Goal: Task Accomplishment & Management: Manage account settings

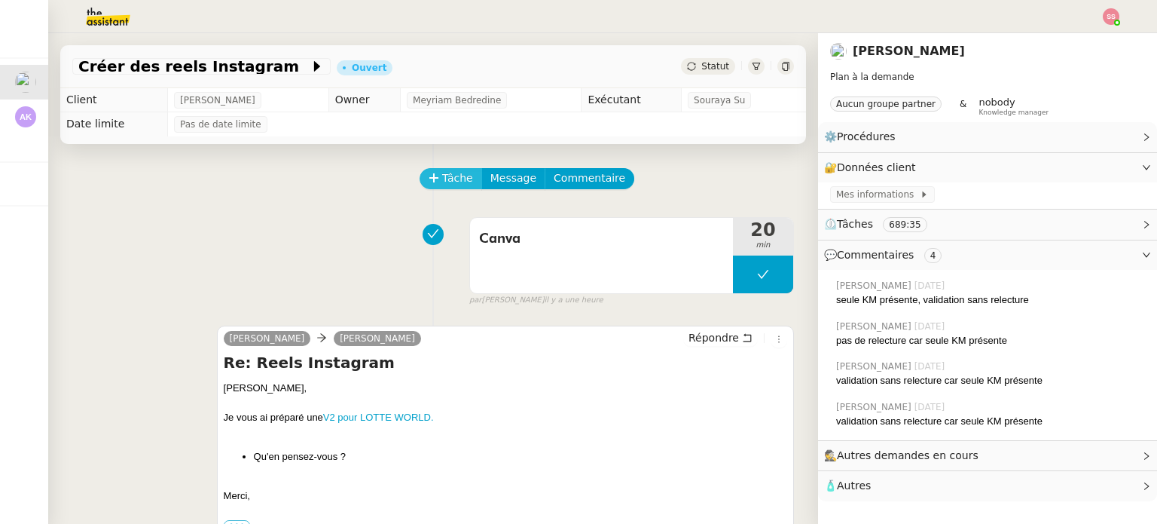
click at [447, 187] on span "Tâche" at bounding box center [457, 177] width 31 height 17
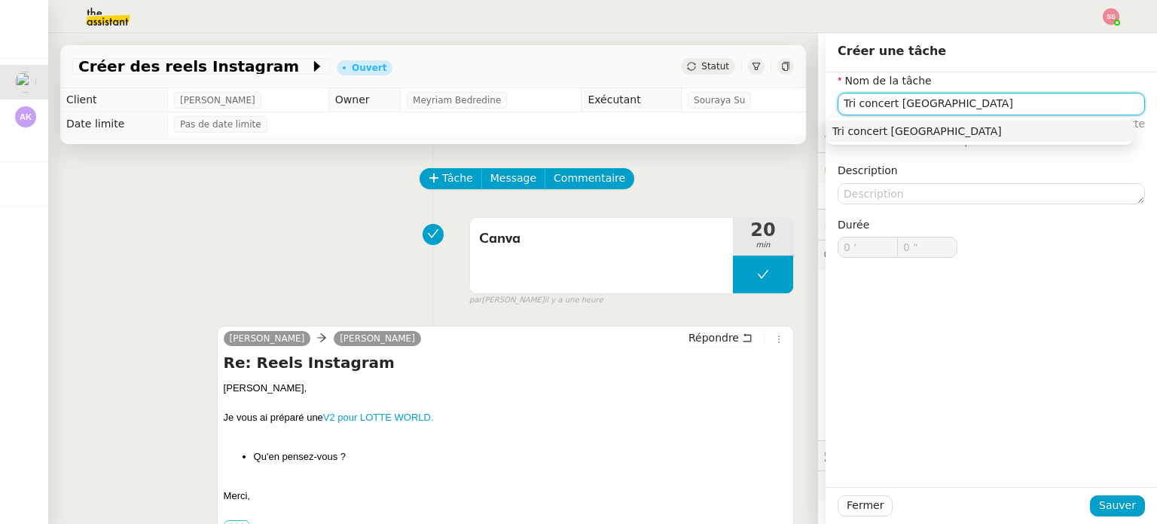
click at [851, 135] on div "Tri concert [GEOGRAPHIC_DATA]" at bounding box center [979, 131] width 295 height 14
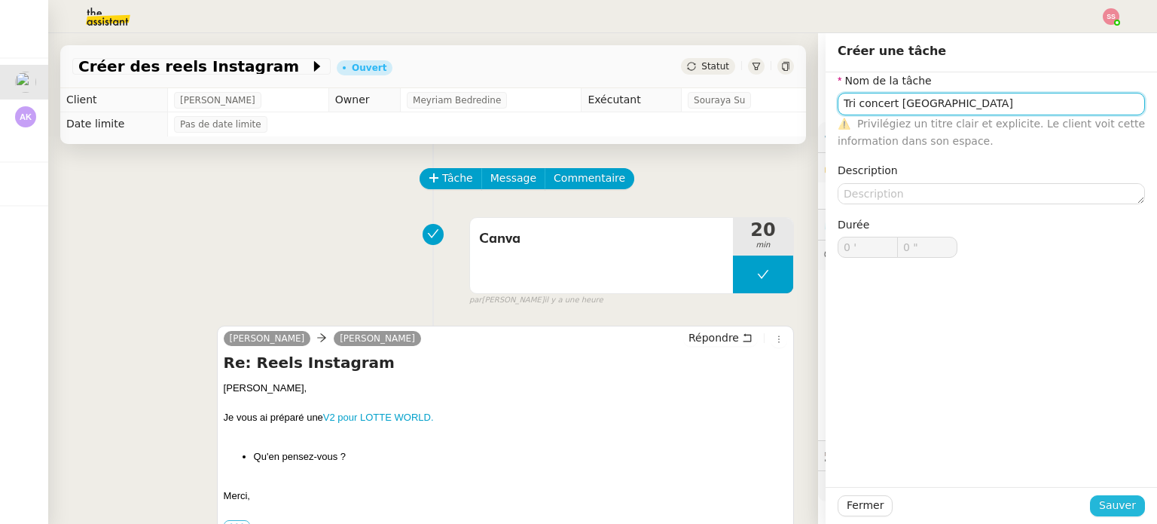
type input "Tri concert [GEOGRAPHIC_DATA]"
click at [1117, 502] on span "Sauver" at bounding box center [1117, 504] width 37 height 17
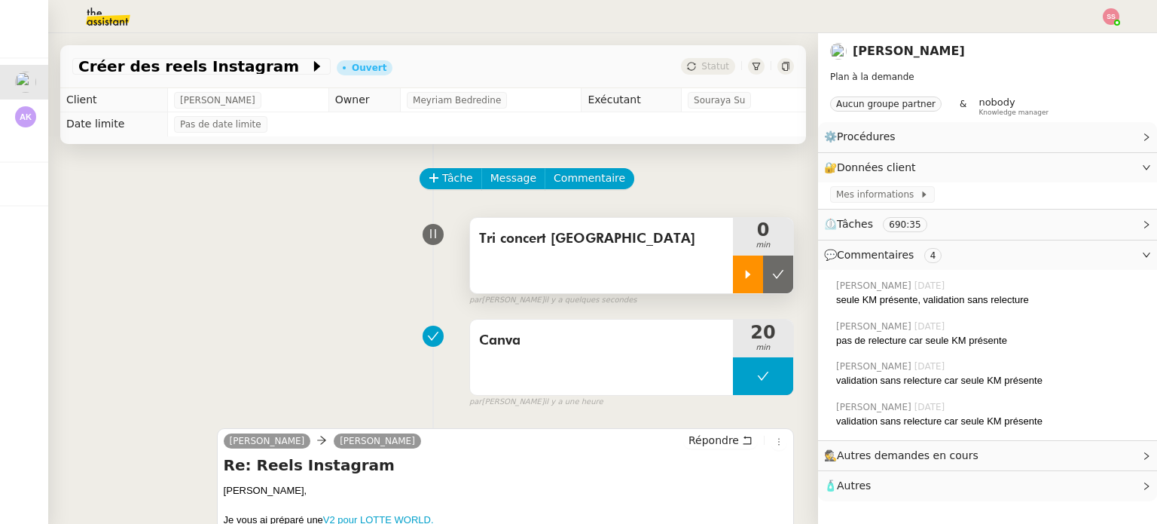
click at [749, 270] on div at bounding box center [748, 274] width 30 height 38
click at [774, 282] on div at bounding box center [763, 274] width 60 height 38
click at [793, 282] on button at bounding box center [793, 274] width 0 height 38
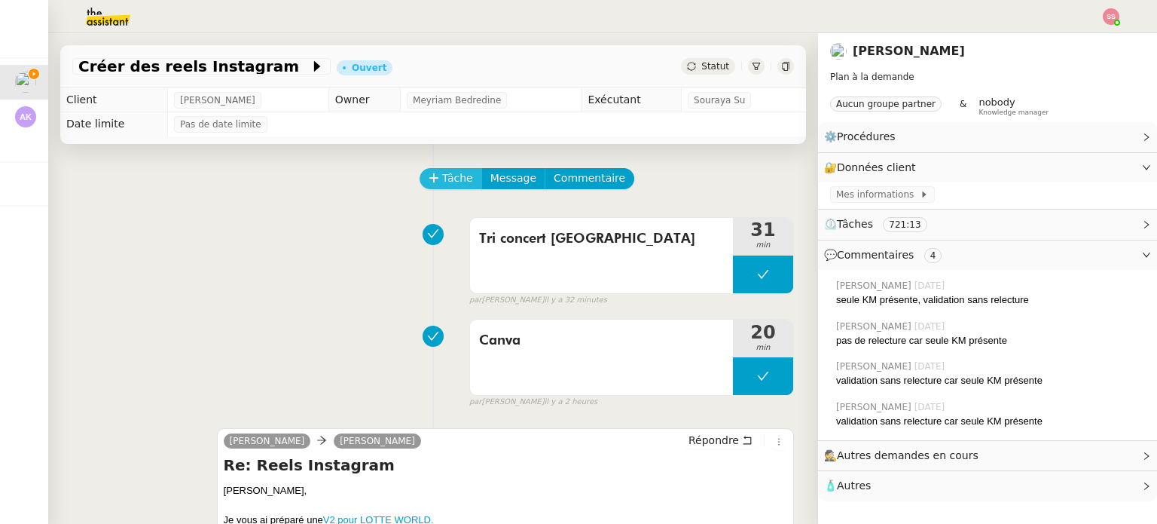
click at [420, 175] on button "Tâche" at bounding box center [451, 178] width 63 height 21
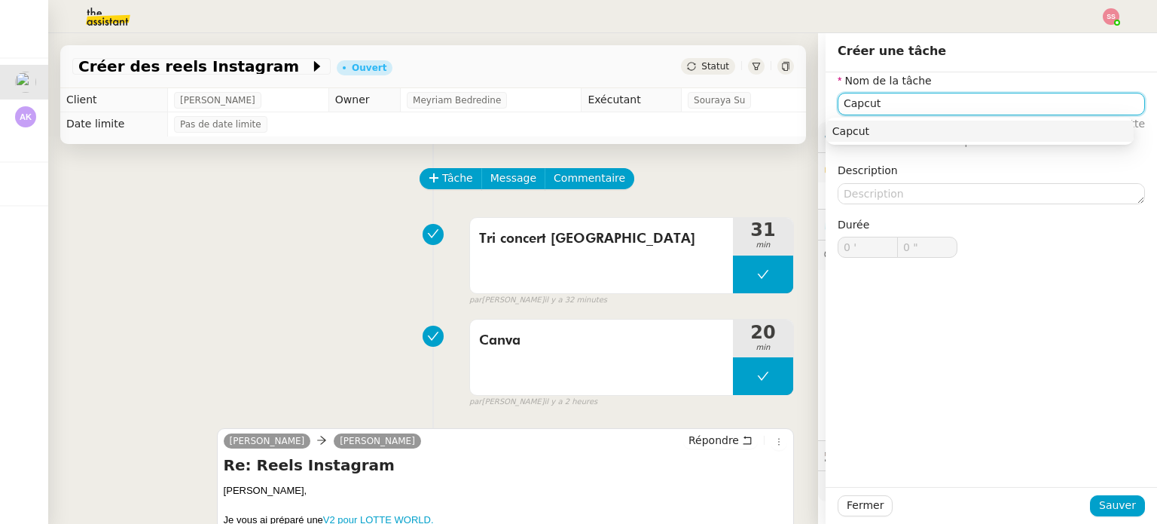
click at [929, 138] on div "Capcut" at bounding box center [979, 131] width 295 height 14
type input "Capcut"
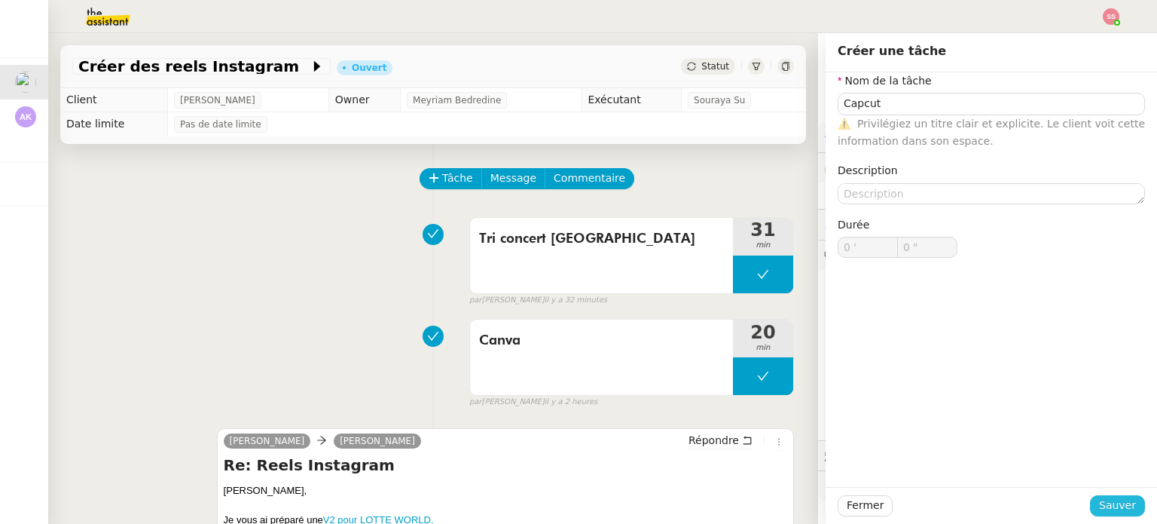
click at [1099, 505] on span "Sauver" at bounding box center [1117, 504] width 37 height 17
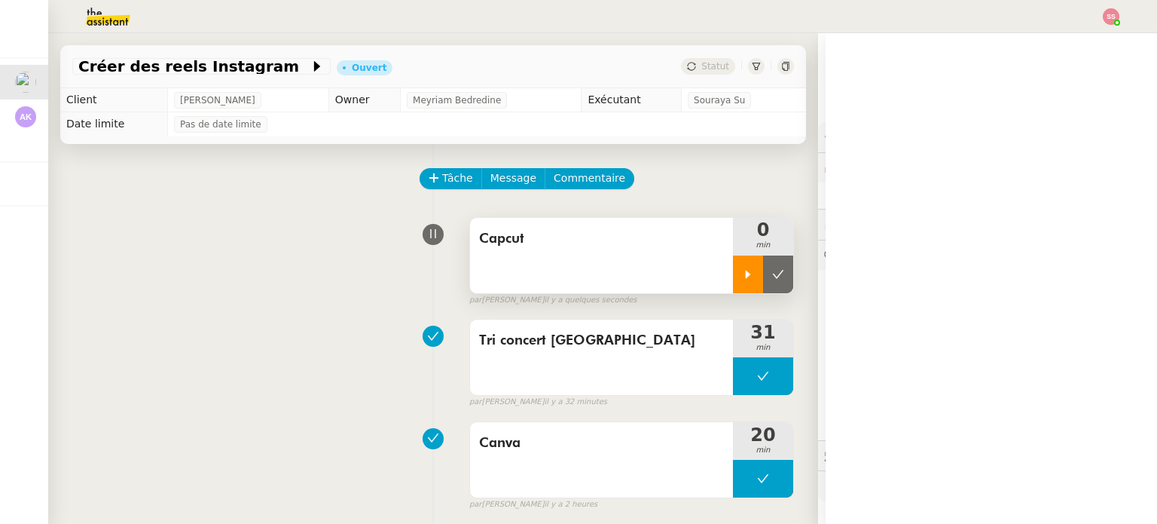
click at [733, 263] on div at bounding box center [748, 274] width 30 height 38
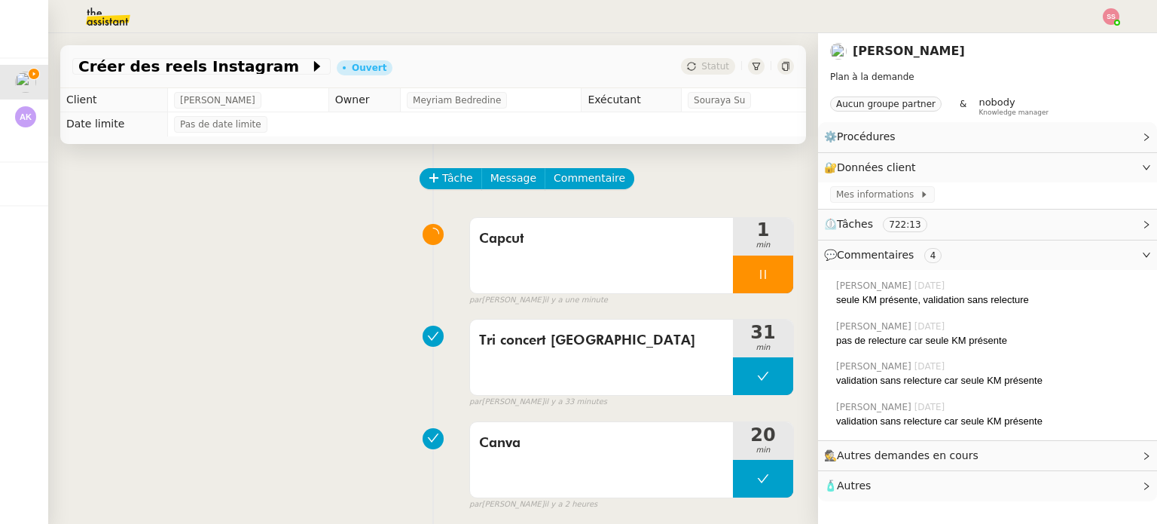
click at [1109, 23] on img at bounding box center [1111, 16] width 17 height 17
click at [1094, 39] on li "Suivi" at bounding box center [1070, 42] width 98 height 21
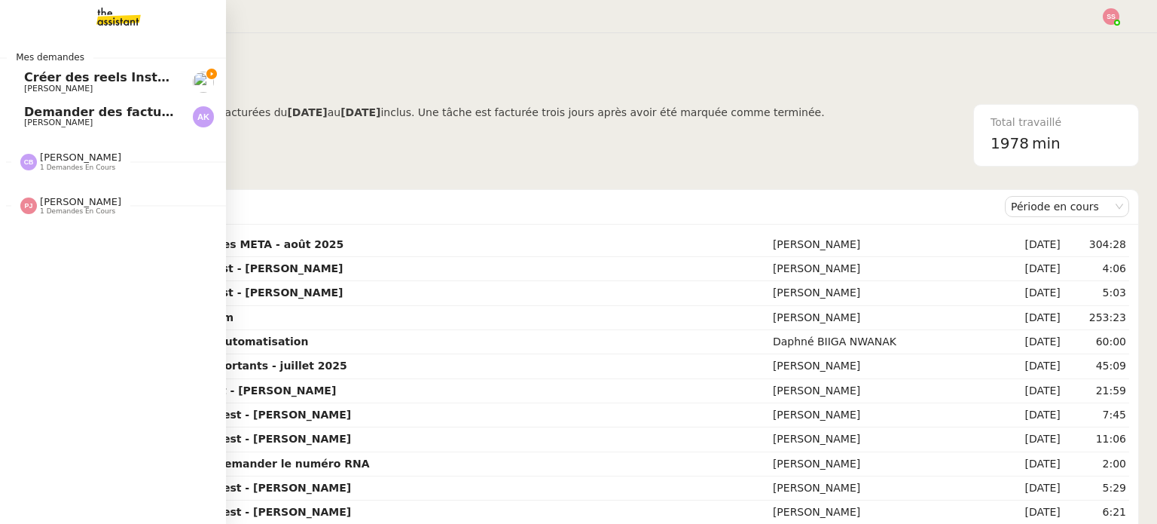
drag, startPoint x: 75, startPoint y: 84, endPoint x: 145, endPoint y: 91, distance: 69.6
click at [75, 84] on span "[PERSON_NAME]" at bounding box center [58, 89] width 69 height 10
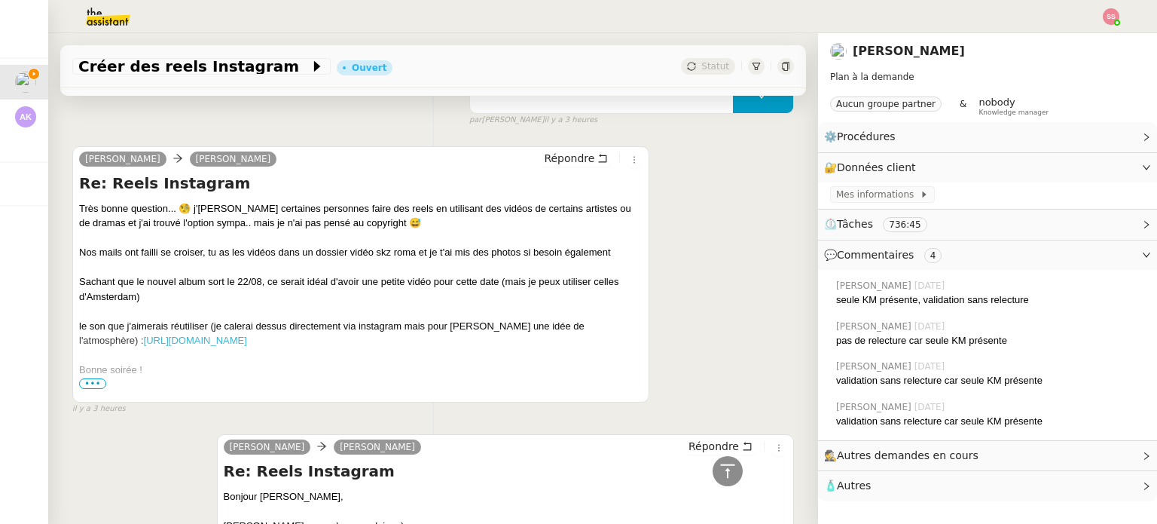
scroll to position [904, 0]
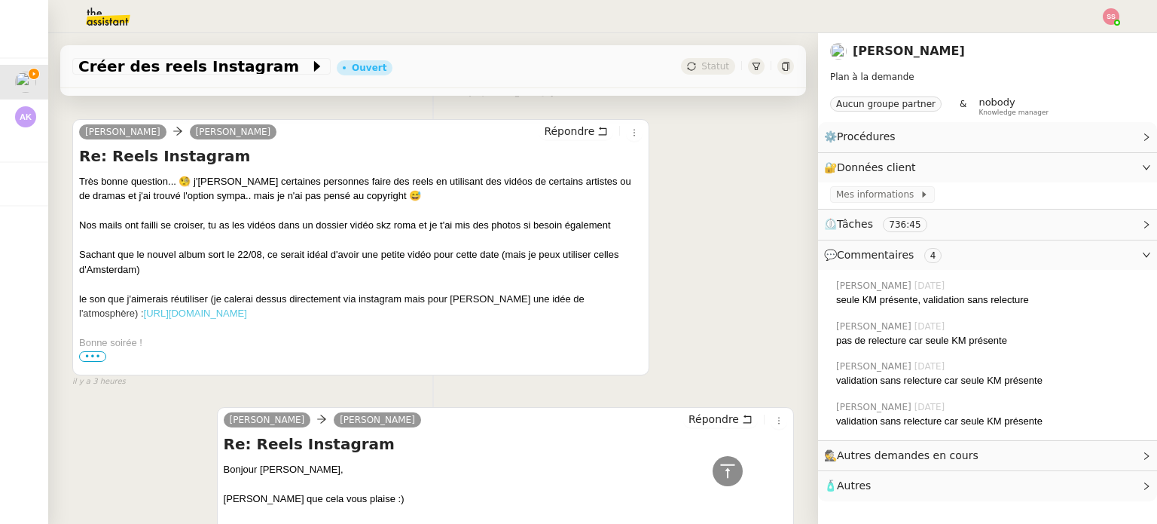
click at [247, 316] on link "[URL][DOMAIN_NAME]" at bounding box center [195, 312] width 103 height 11
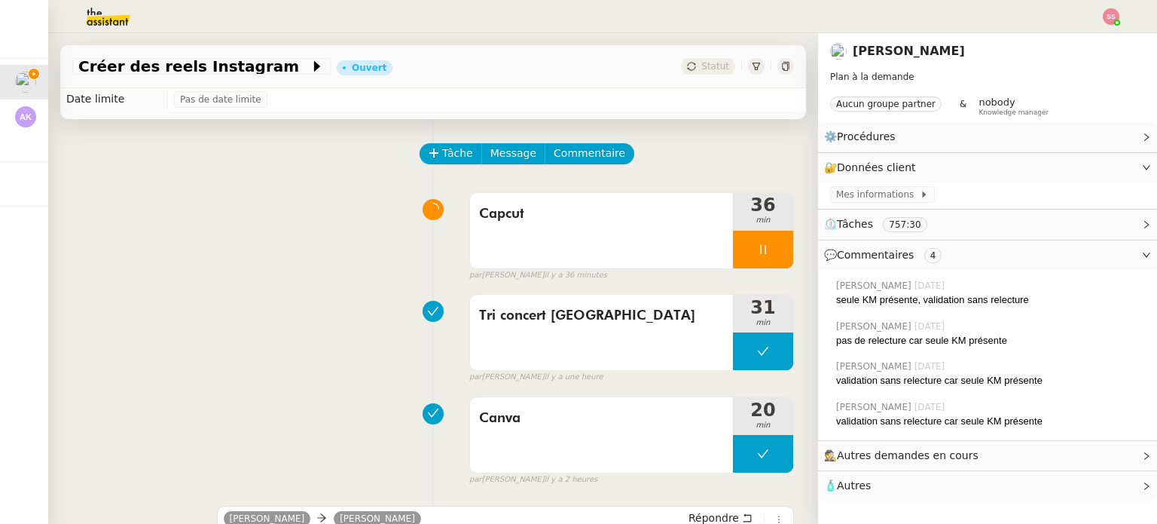
scroll to position [0, 0]
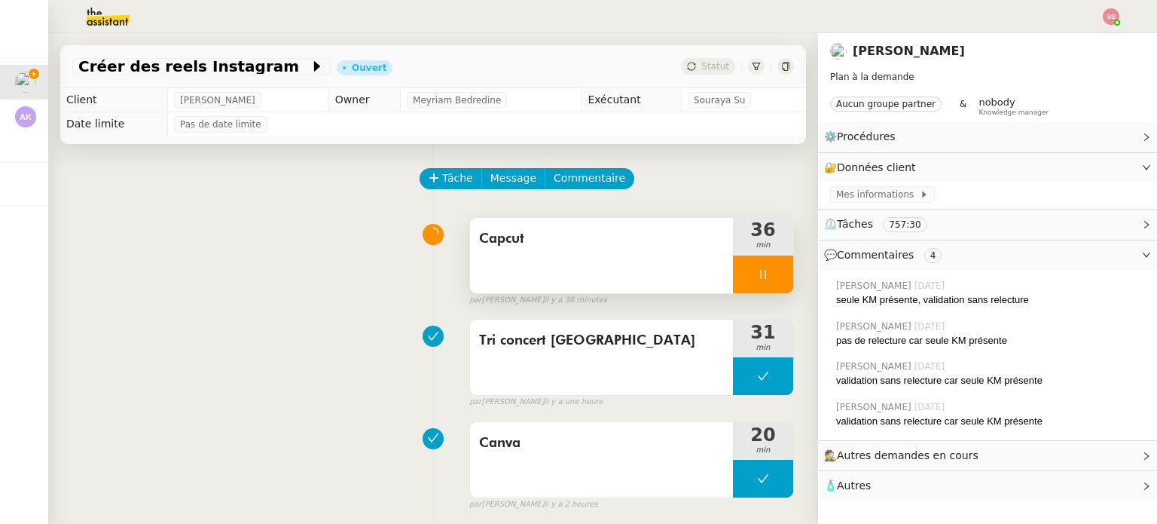
click at [773, 285] on div at bounding box center [763, 274] width 60 height 38
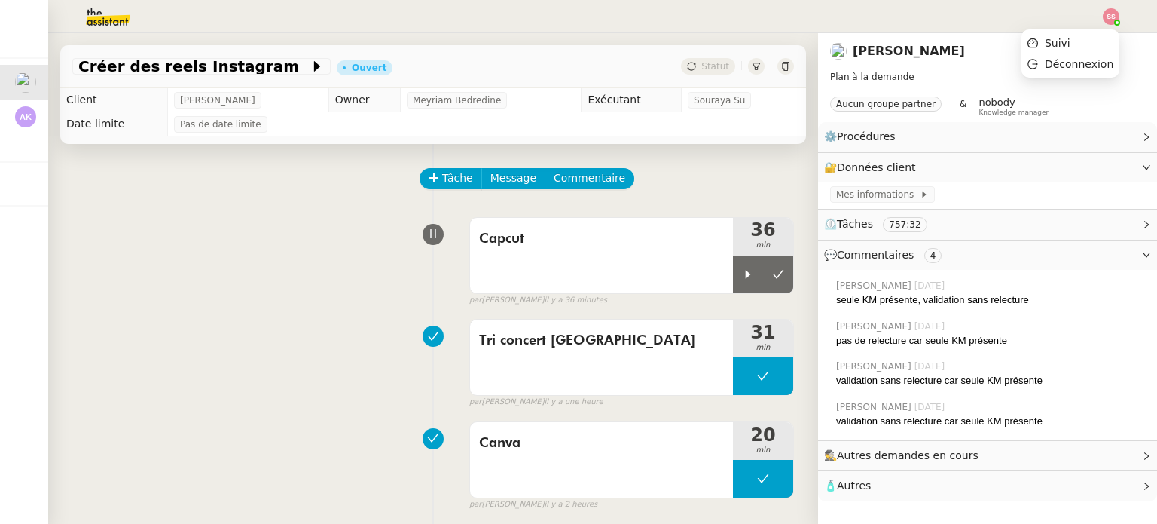
click at [1116, 21] on div at bounding box center [1111, 16] width 17 height 17
click at [1074, 37] on li "Suivi" at bounding box center [1070, 42] width 98 height 21
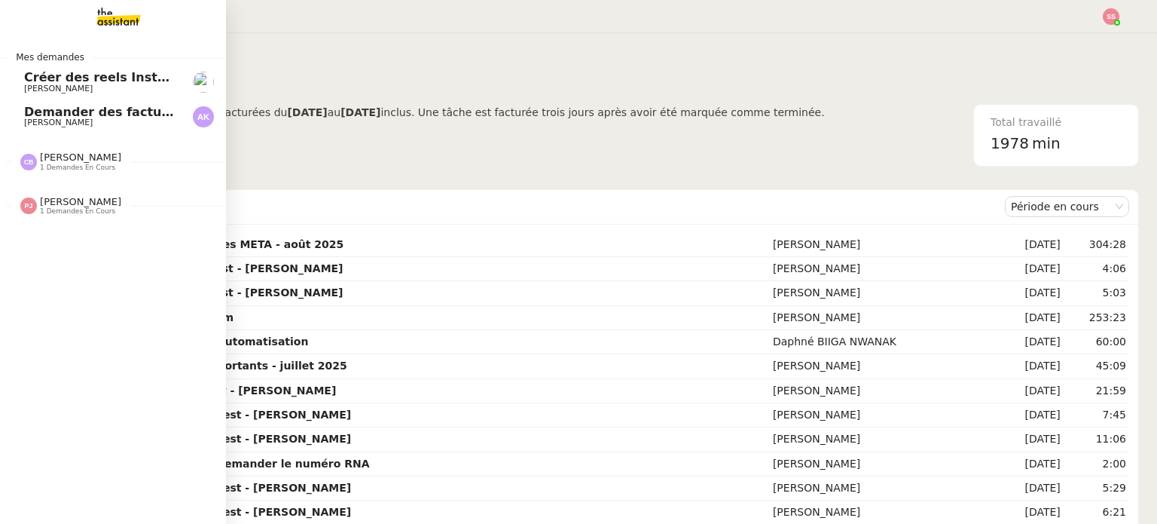
drag, startPoint x: 32, startPoint y: 69, endPoint x: 45, endPoint y: 73, distance: 14.3
click at [32, 69] on link "Créer des reels Instagram [PERSON_NAME]" at bounding box center [113, 82] width 226 height 35
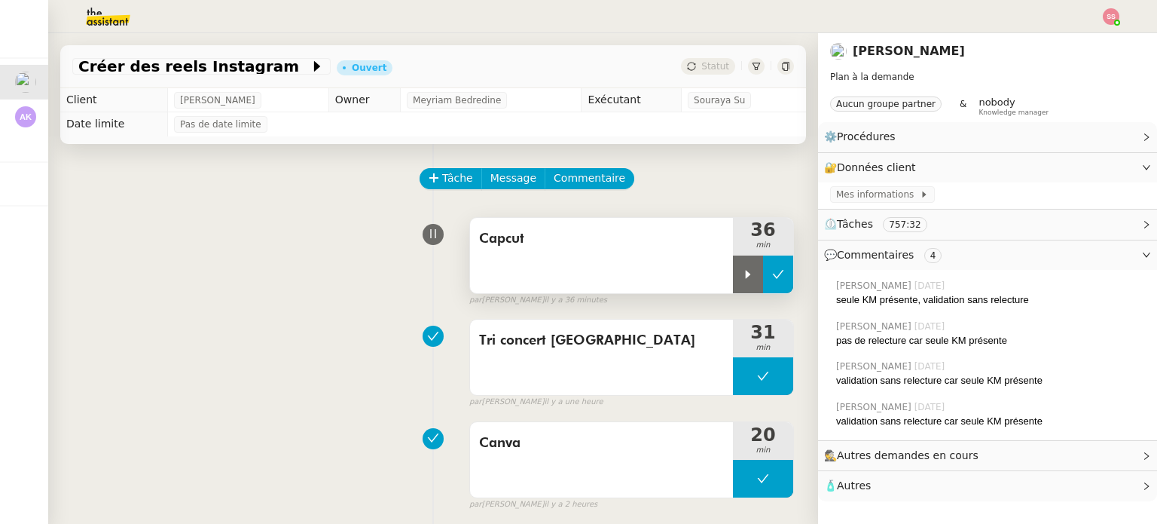
click at [773, 274] on button at bounding box center [778, 274] width 30 height 38
click at [1114, 17] on img at bounding box center [1111, 16] width 17 height 17
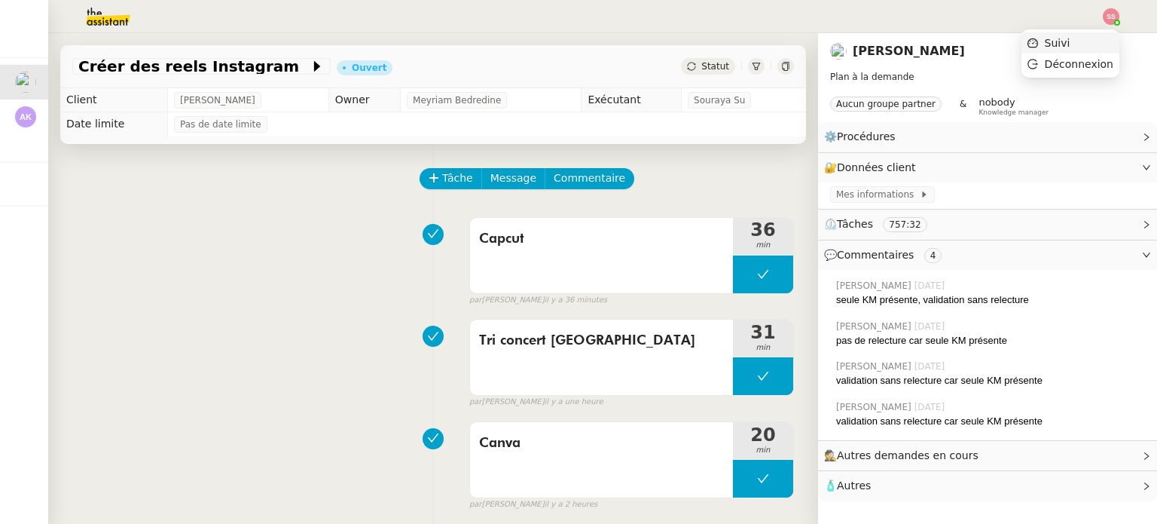
click at [1079, 33] on li "Suivi" at bounding box center [1070, 42] width 98 height 21
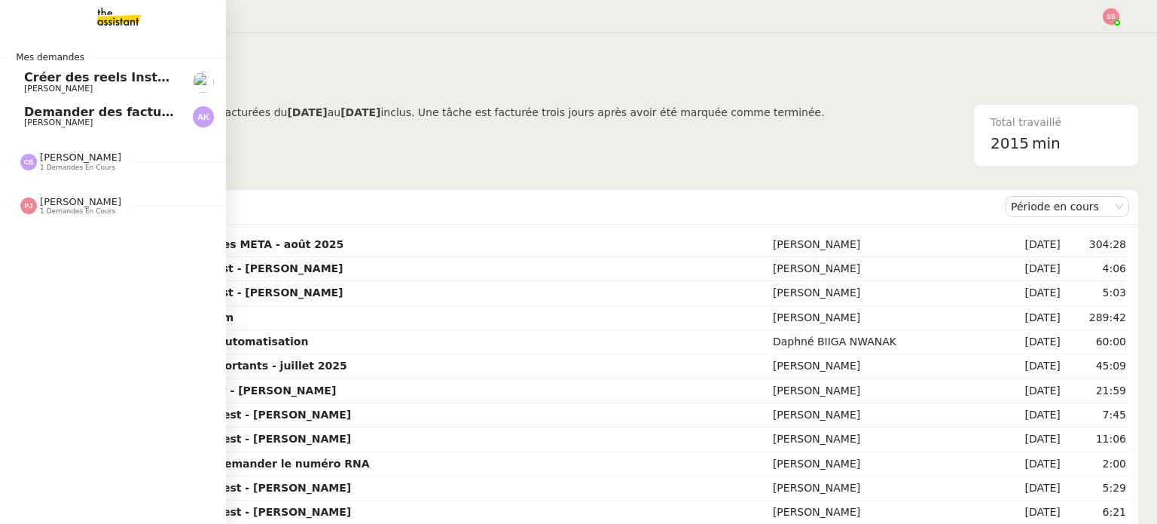
click at [30, 81] on span "Créer des reels Instagram" at bounding box center [112, 77] width 177 height 14
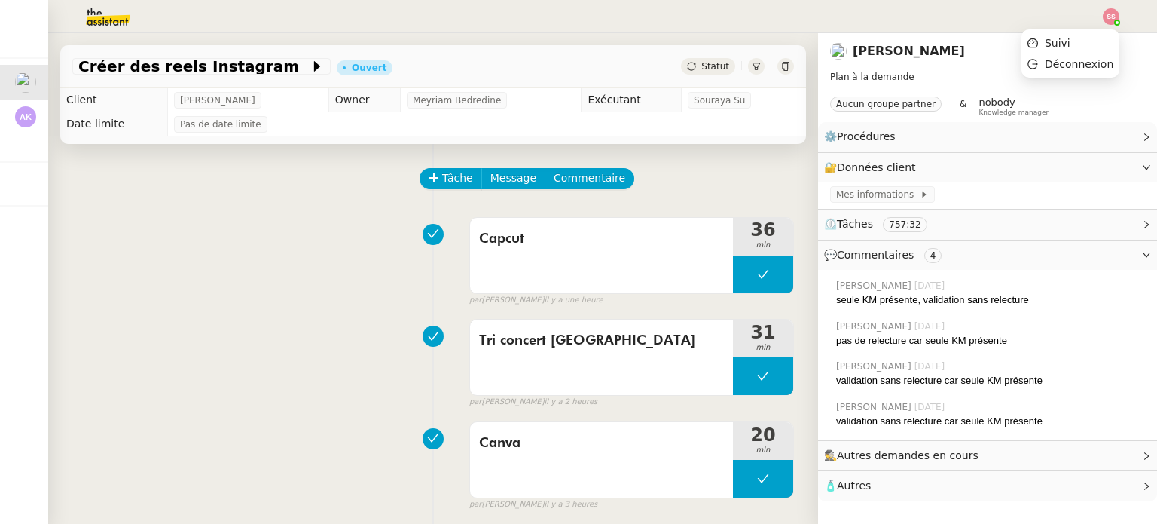
click at [1107, 17] on img at bounding box center [1111, 16] width 17 height 17
click at [1085, 36] on li "Suivi" at bounding box center [1070, 42] width 98 height 21
